Goal: Find specific page/section: Find specific page/section

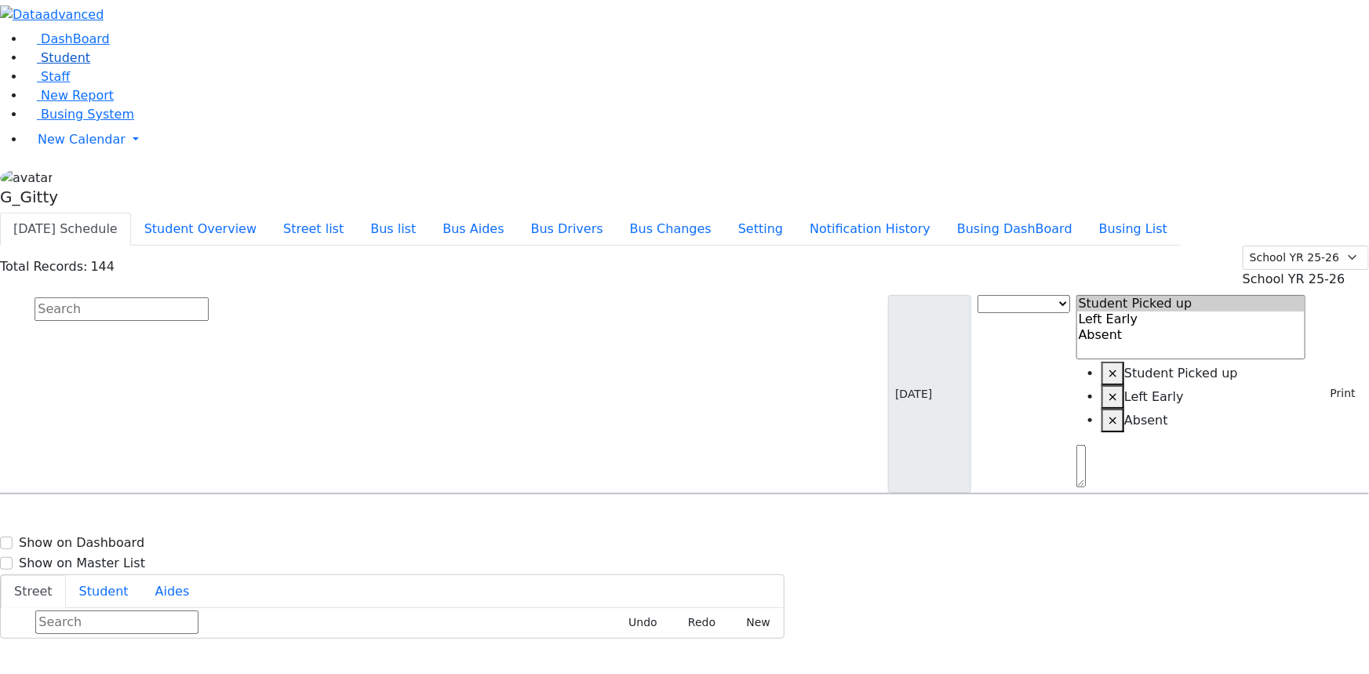
click at [47, 65] on span "Student" at bounding box center [65, 57] width 49 height 15
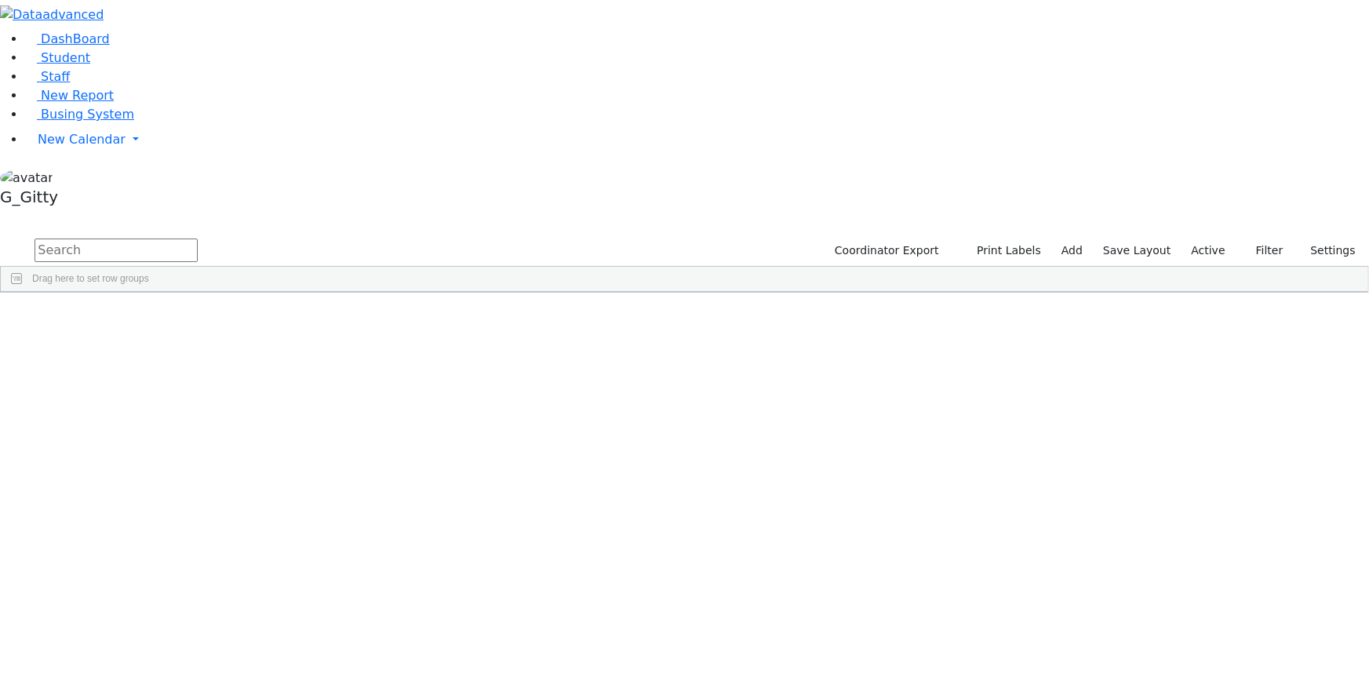
click at [198, 239] on input "text" at bounding box center [116, 251] width 163 height 24
click at [198, 338] on div "Aker" at bounding box center [149, 348] width 100 height 21
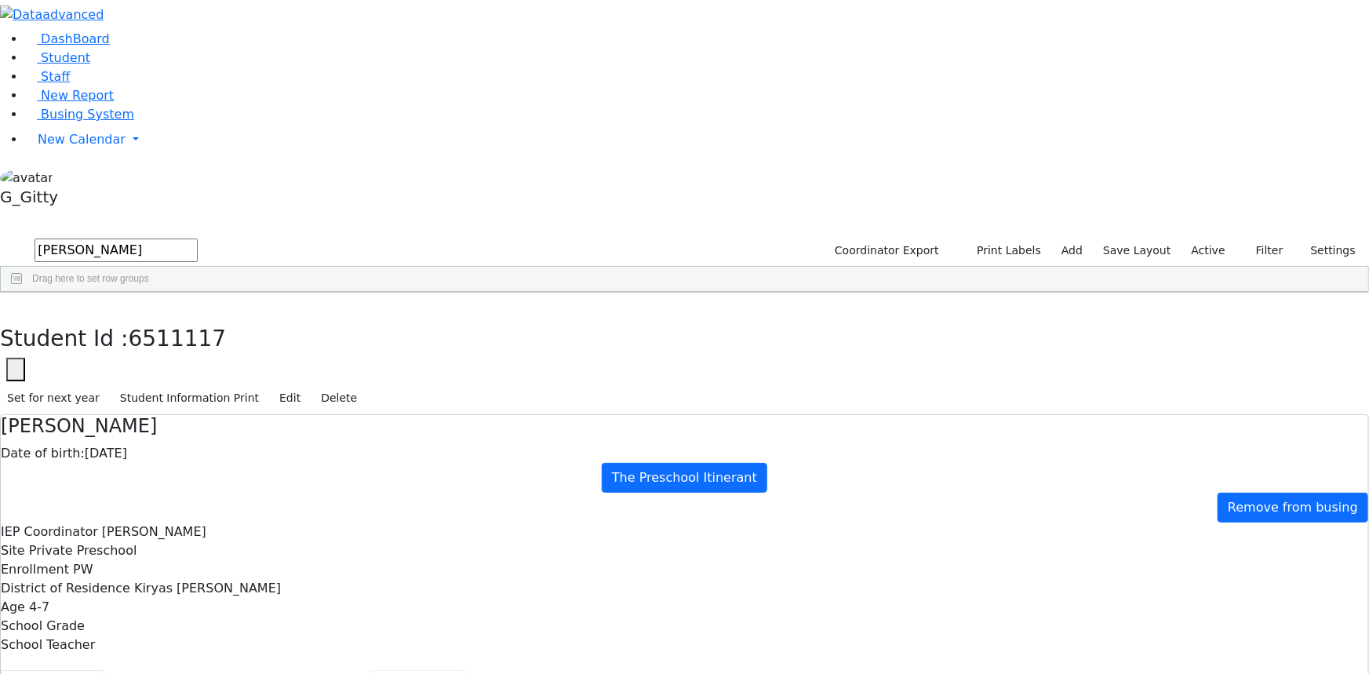
click at [370, 670] on button "Scheduling" at bounding box center [418, 686] width 96 height 33
click at [7, 304] on use "button" at bounding box center [7, 304] width 0 height 0
click at [198, 239] on input "[PERSON_NAME]" at bounding box center [116, 251] width 163 height 24
type input "[PERSON_NAME]"
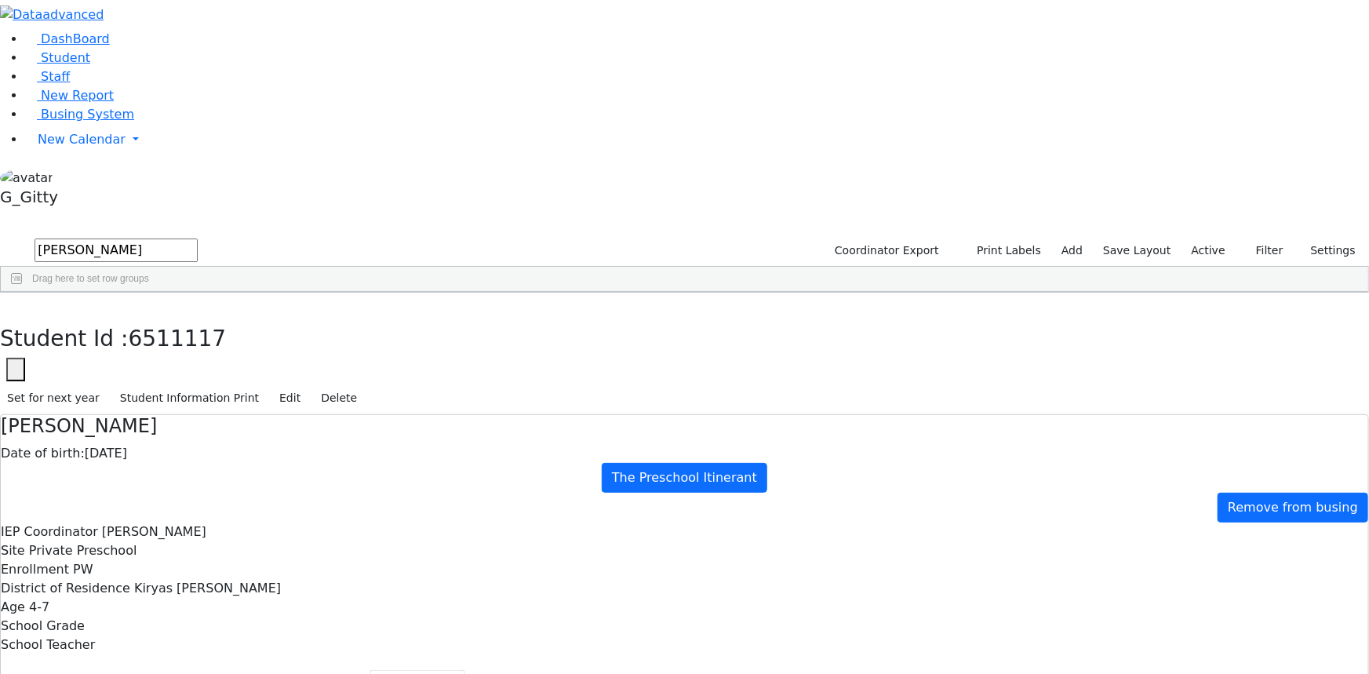
click at [180, 359] on div "[PERSON_NAME]" at bounding box center [136, 369] width 89 height 21
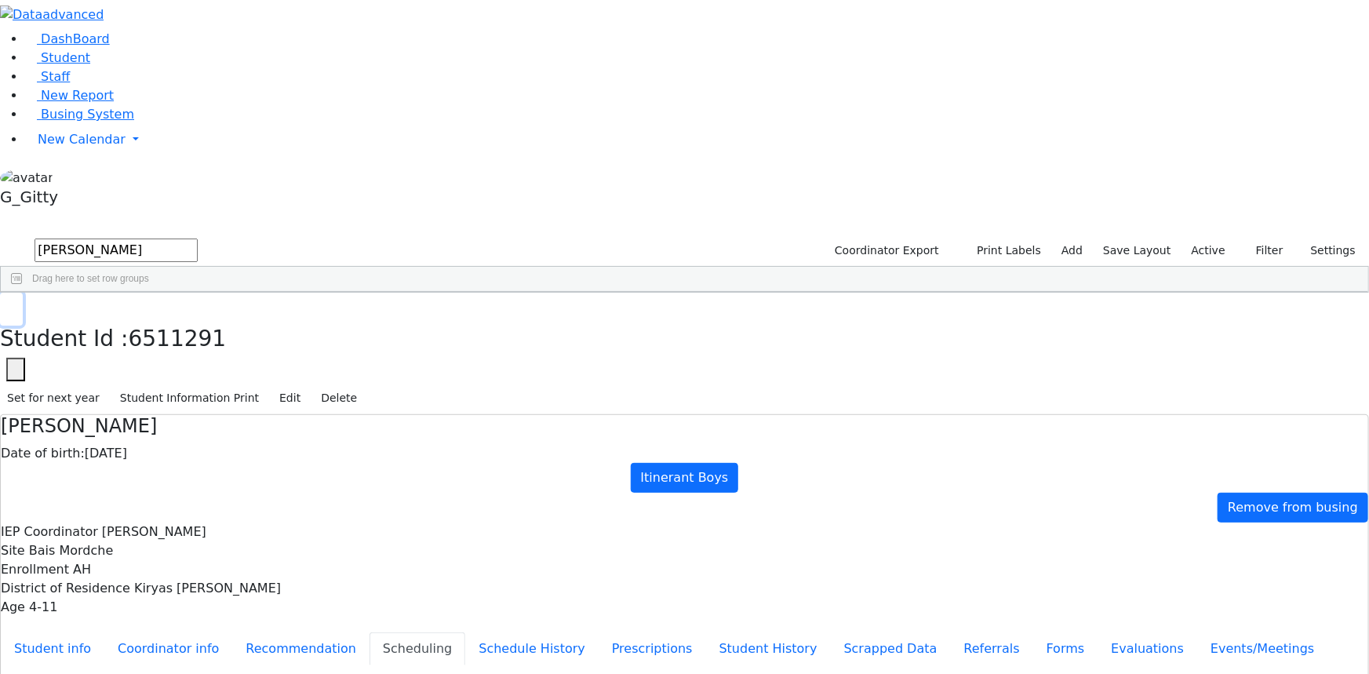
click at [23, 293] on button "button" at bounding box center [11, 309] width 23 height 33
click at [198, 239] on input "[PERSON_NAME]" at bounding box center [116, 251] width 163 height 24
click at [624, 571] on div "Itinerant Boys" at bounding box center [579, 581] width 89 height 21
click at [198, 239] on input "text" at bounding box center [116, 251] width 163 height 24
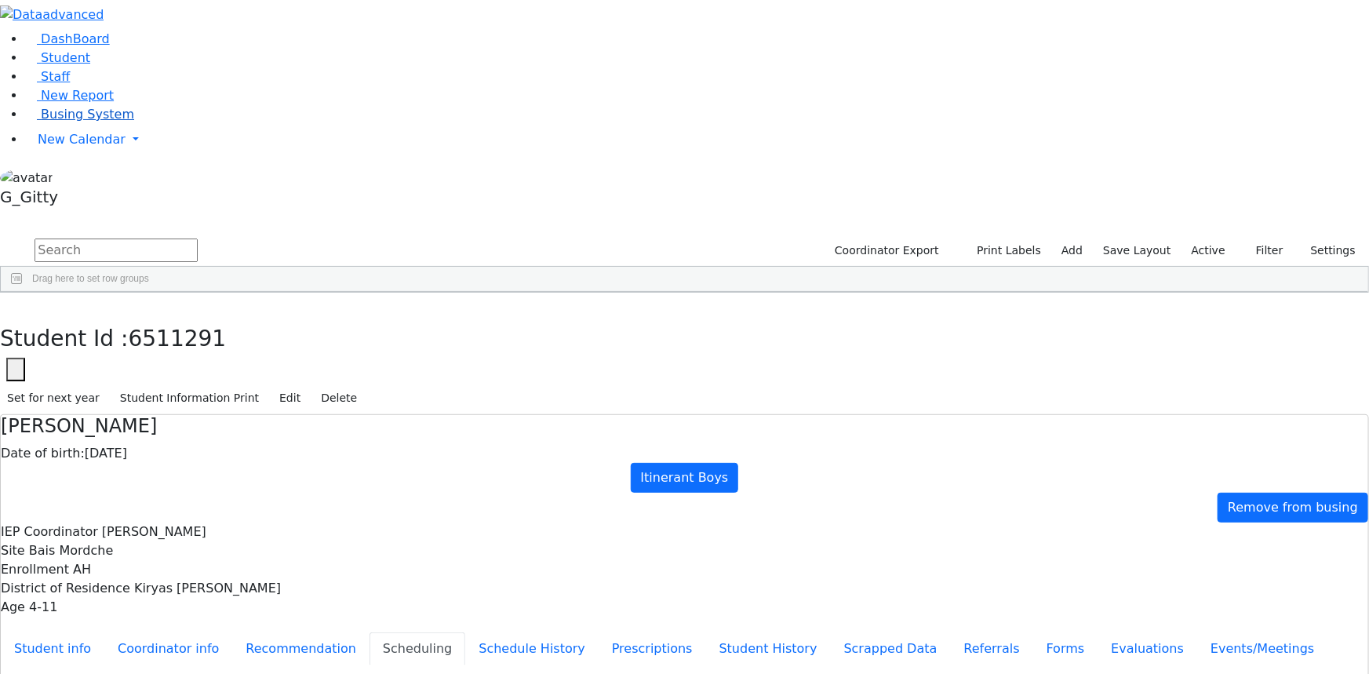
click at [104, 122] on span "Busing System" at bounding box center [87, 114] width 93 height 15
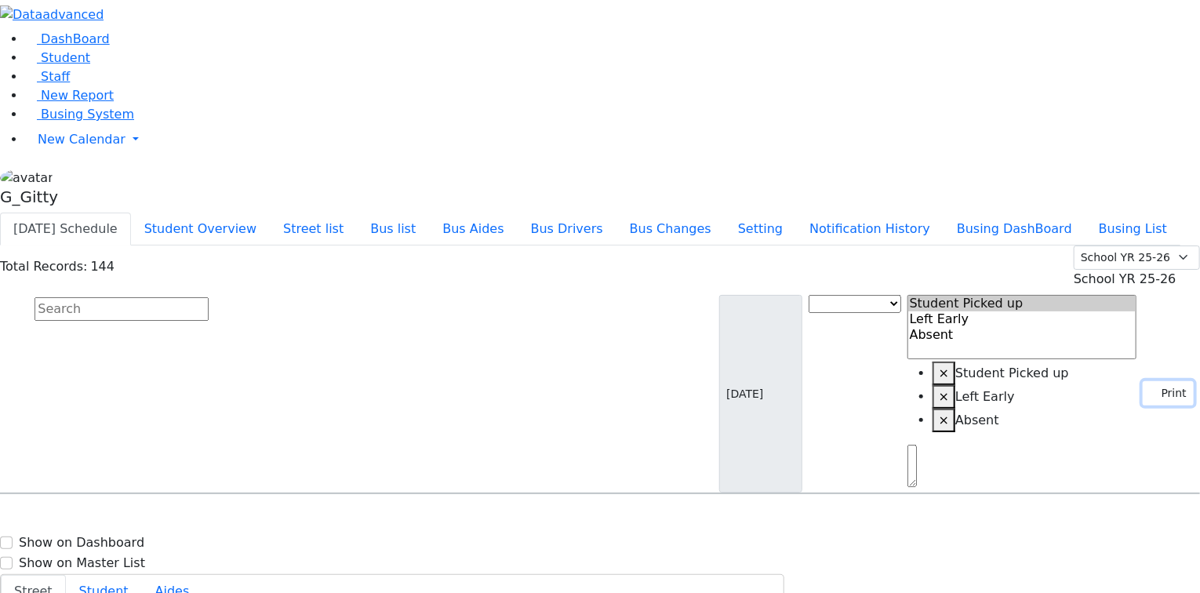
click at [1149, 381] on button "Print" at bounding box center [1168, 393] width 51 height 24
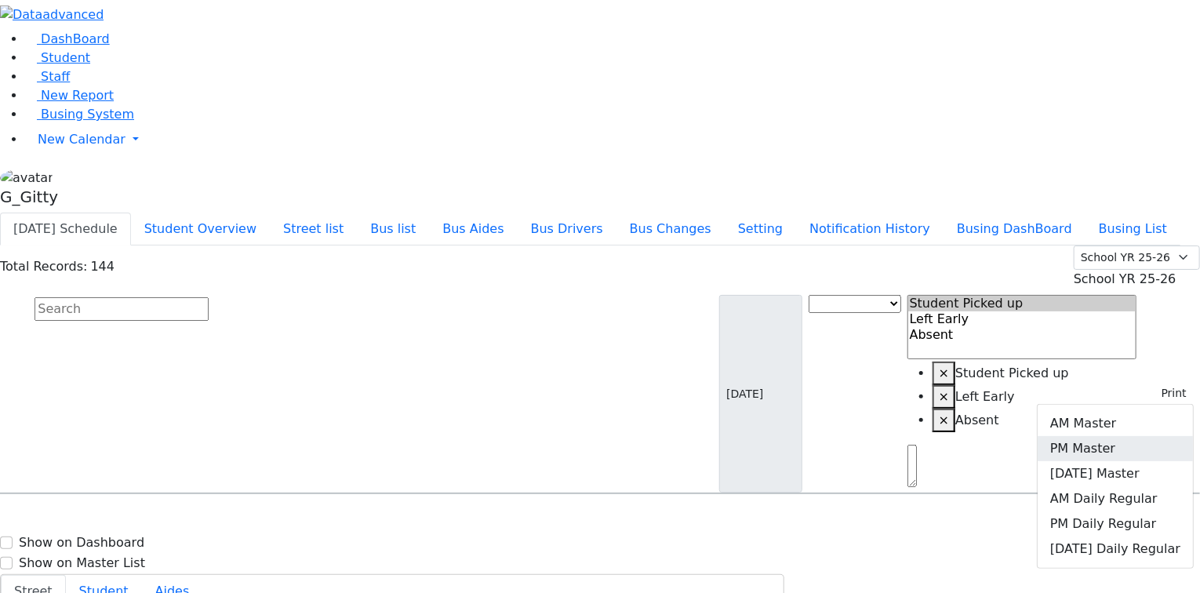
click at [1102, 436] on link "PM Master" at bounding box center [1115, 448] width 155 height 25
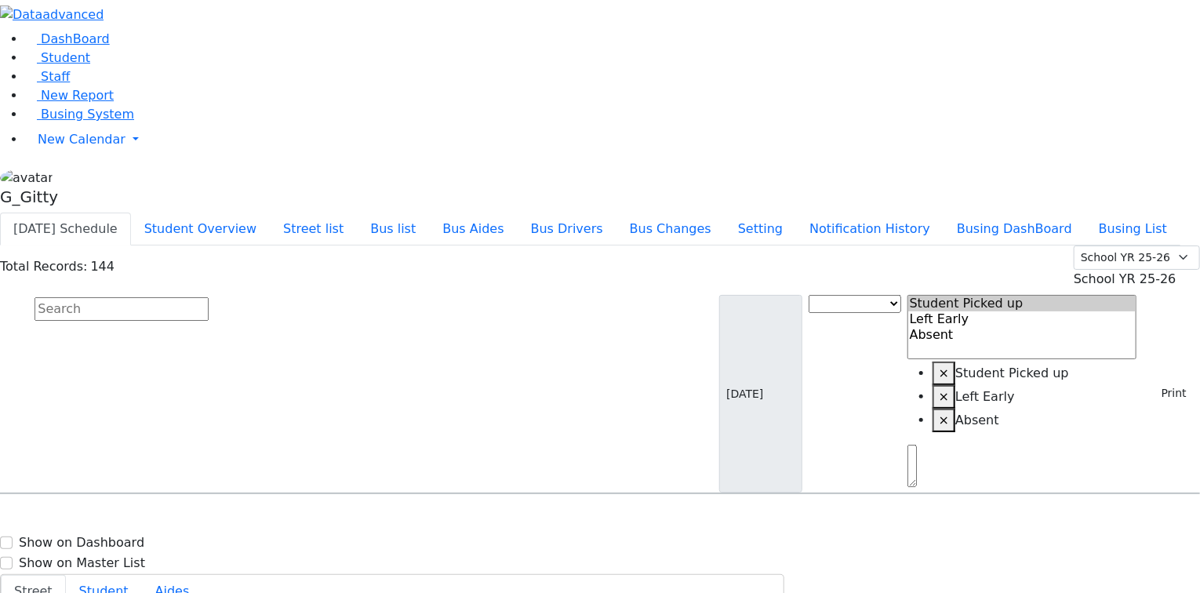
click at [209, 297] on input "text" at bounding box center [122, 309] width 174 height 24
